Goal: Task Accomplishment & Management: Manage account settings

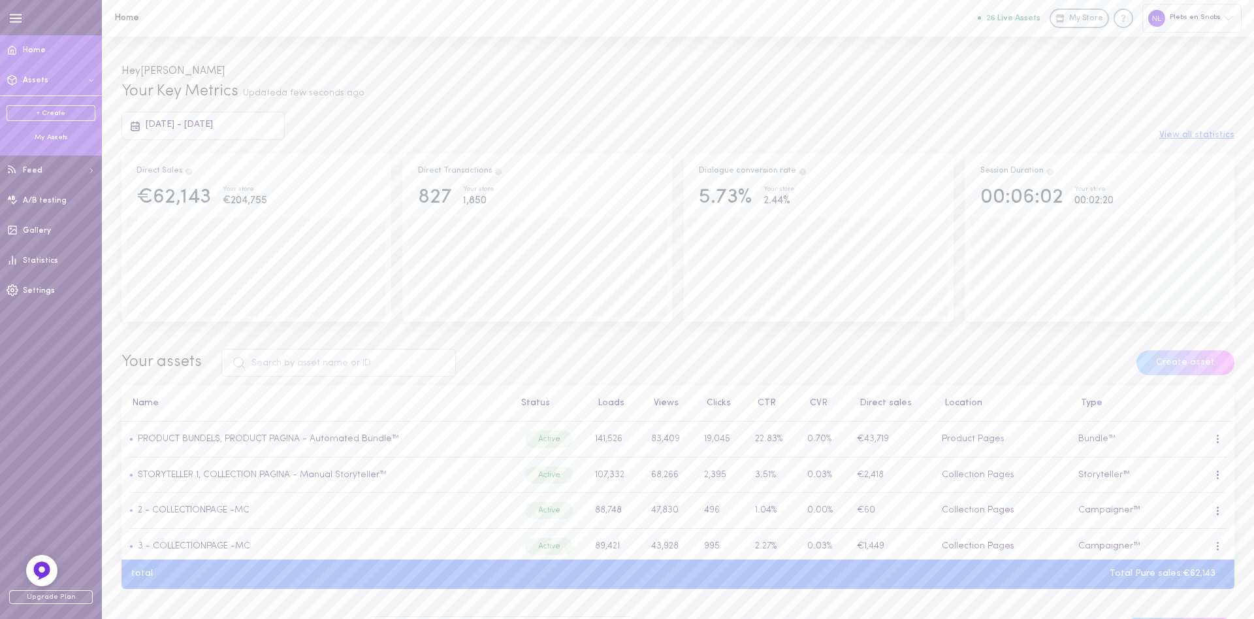
click at [53, 138] on div "My Assets" at bounding box center [51, 138] width 89 height 10
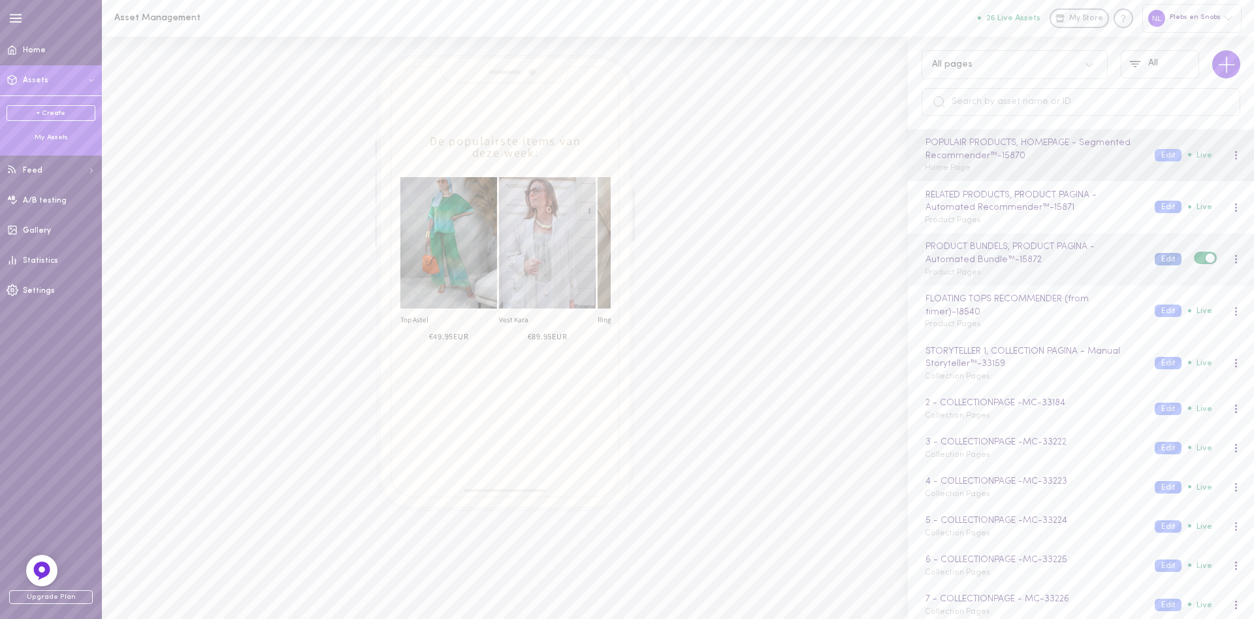
click at [1173, 256] on button "Edit" at bounding box center [1168, 259] width 27 height 12
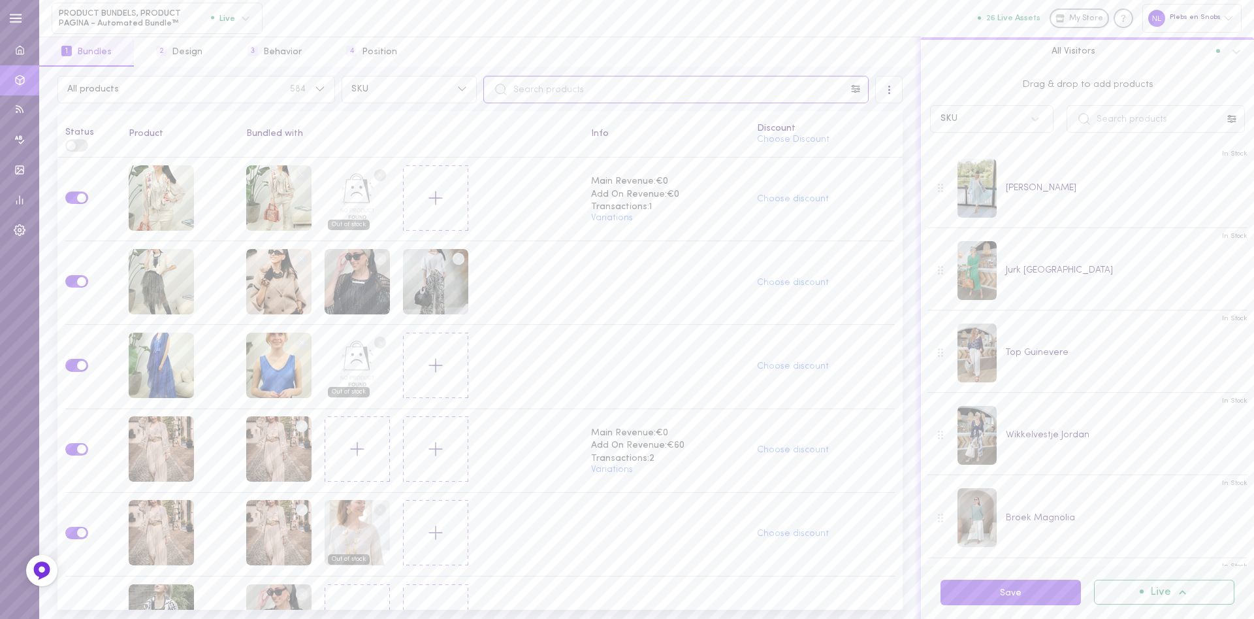
click at [549, 90] on input "text" at bounding box center [675, 89] width 385 height 27
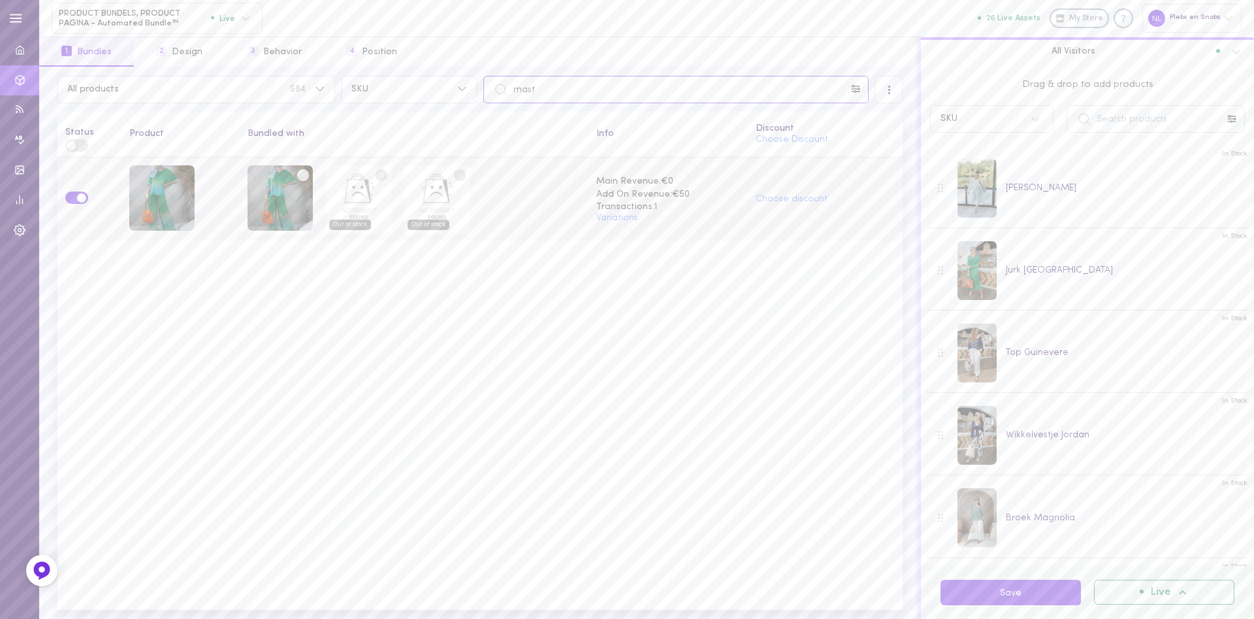
type input "mast"
click at [300, 174] on circle at bounding box center [303, 175] width 12 height 12
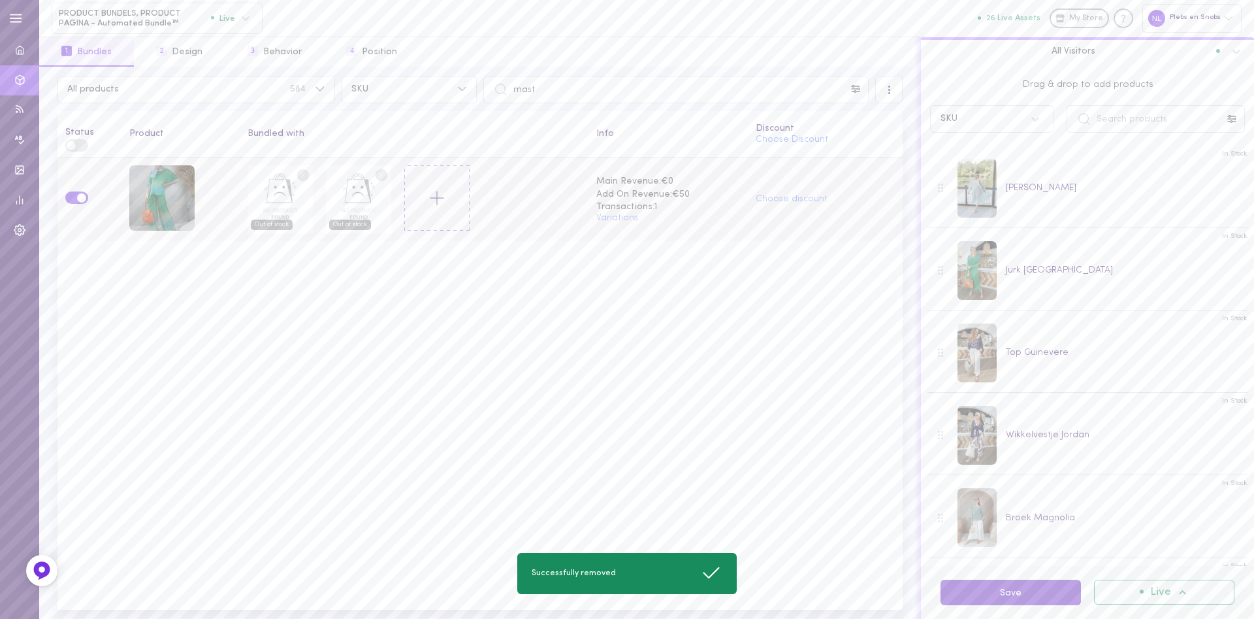
click at [973, 588] on button "Save" at bounding box center [1010, 591] width 140 height 25
